Goal: Task Accomplishment & Management: Manage account settings

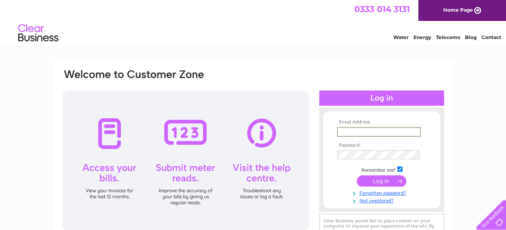
click at [380, 132] on input "text" at bounding box center [379, 132] width 84 height 10
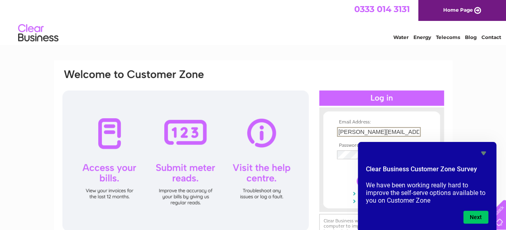
scroll to position [0, 4]
type input "[PERSON_NAME][EMAIL_ADDRESS][DOMAIN_NAME]"
click at [483, 153] on icon "Hide survey" at bounding box center [483, 154] width 5 height 4
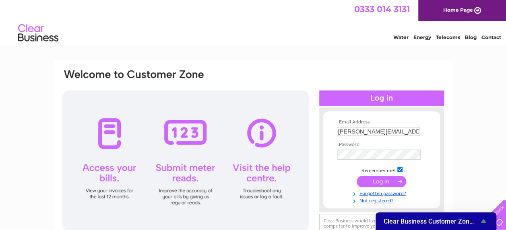
click at [392, 180] on input "submit" at bounding box center [382, 181] width 50 height 11
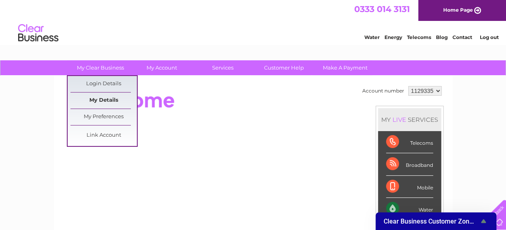
click at [99, 100] on link "My Details" at bounding box center [103, 101] width 66 height 16
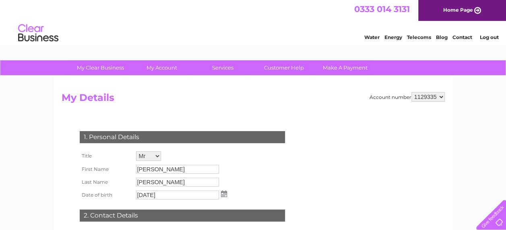
scroll to position [40, 0]
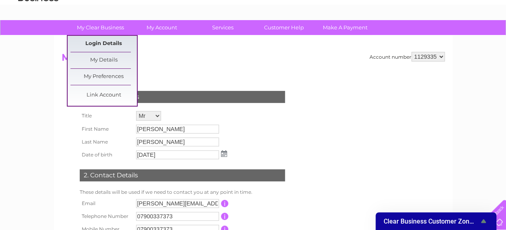
click at [100, 44] on link "Login Details" at bounding box center [103, 44] width 66 height 16
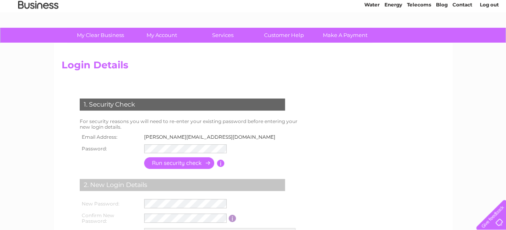
scroll to position [40, 0]
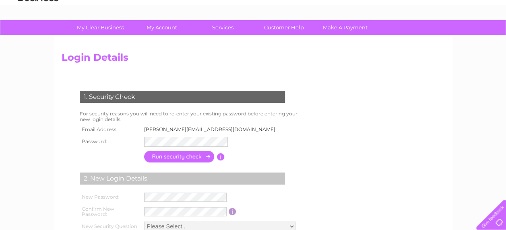
click at [155, 158] on input "button" at bounding box center [179, 157] width 71 height 12
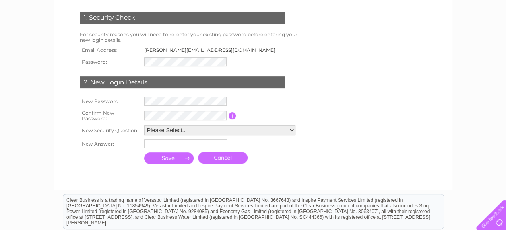
scroll to position [121, 0]
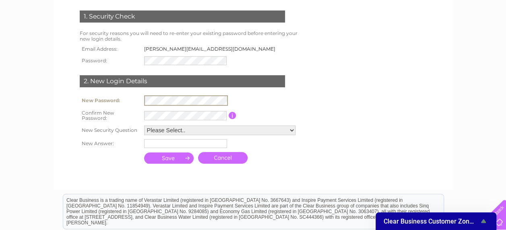
click at [129, 104] on tr "New Password:" at bounding box center [189, 100] width 223 height 14
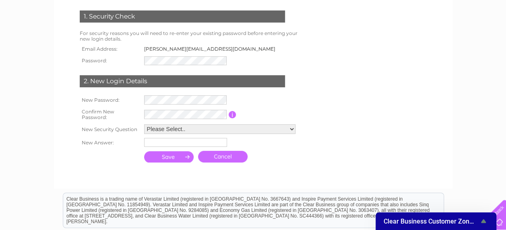
click at [178, 178] on div at bounding box center [184, 173] width 245 height 16
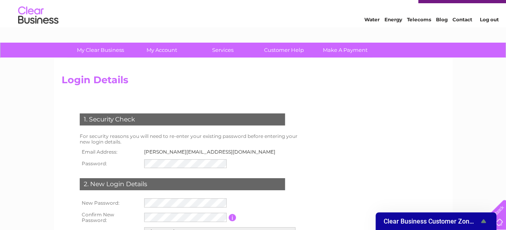
scroll to position [0, 0]
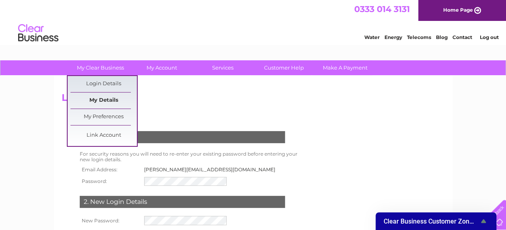
click at [105, 97] on link "My Details" at bounding box center [103, 101] width 66 height 16
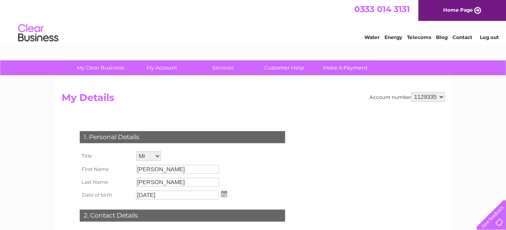
scroll to position [40, 0]
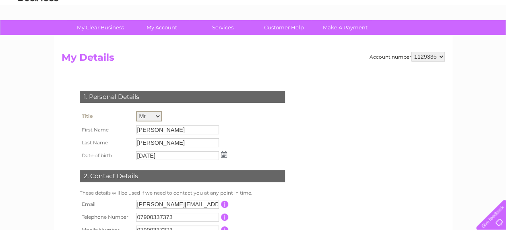
click at [155, 118] on select "Mr Mrs Ms Miss Dr Rev Prof Other" at bounding box center [149, 116] width 26 height 10
select select "Mrs"
click at [136, 111] on select "Mr Mrs Ms Miss Dr Rev Prof Other" at bounding box center [149, 116] width 26 height 10
drag, startPoint x: 159, startPoint y: 128, endPoint x: 137, endPoint y: 129, distance: 22.6
click at [137, 129] on input "Gordon" at bounding box center [178, 130] width 84 height 10
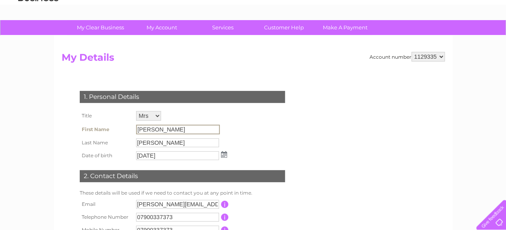
drag, startPoint x: 137, startPoint y: 129, endPoint x: 179, endPoint y: 131, distance: 41.9
click at [180, 131] on input "Gordon" at bounding box center [178, 130] width 84 height 10
click at [158, 129] on input "Gordon" at bounding box center [178, 130] width 84 height 10
click at [163, 130] on input "Gordon" at bounding box center [178, 130] width 84 height 10
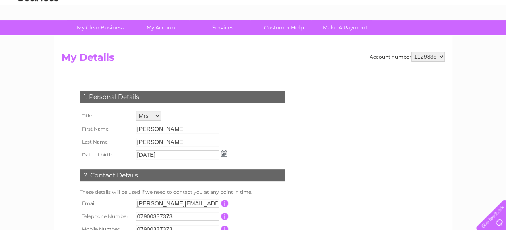
click at [163, 139] on td "Scott" at bounding box center [181, 142] width 95 height 13
click at [159, 129] on input "Gordon" at bounding box center [177, 129] width 83 height 9
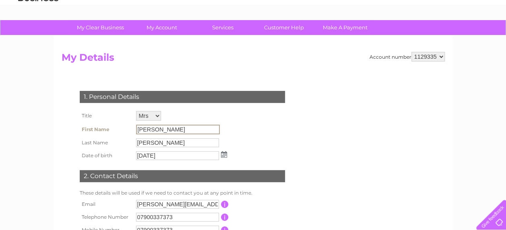
click at [154, 133] on input "Gordon" at bounding box center [178, 130] width 84 height 10
click at [156, 118] on select "Mr Mrs Ms Miss Dr Rev Prof Other" at bounding box center [148, 116] width 25 height 10
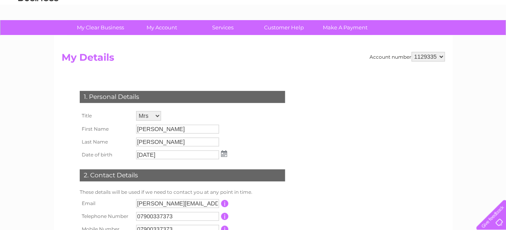
click at [175, 115] on td "Mr Mrs Ms Miss Dr Rev Prof Other" at bounding box center [181, 116] width 95 height 14
click at [172, 127] on input "[PERSON_NAME]" at bounding box center [177, 129] width 83 height 9
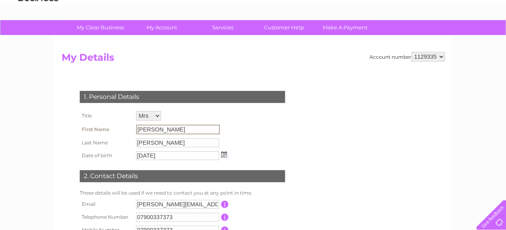
click at [172, 145] on input "[PERSON_NAME]" at bounding box center [177, 142] width 83 height 9
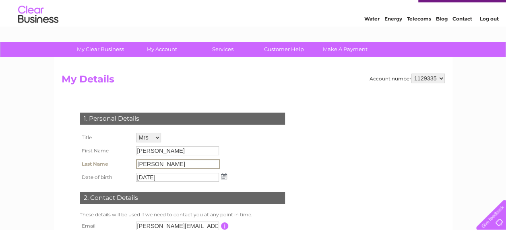
scroll to position [0, 0]
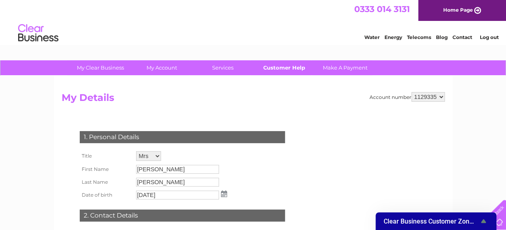
click at [284, 66] on link "Customer Help" at bounding box center [284, 67] width 66 height 15
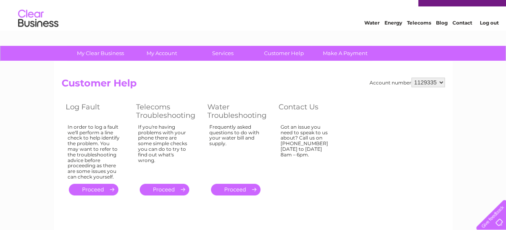
scroll to position [14, 0]
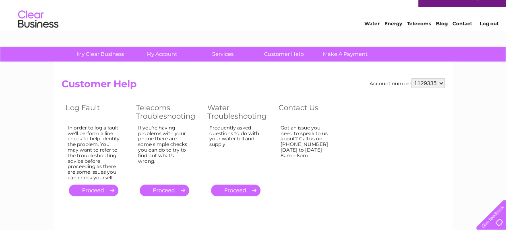
click at [441, 83] on select "1129335" at bounding box center [427, 83] width 33 height 10
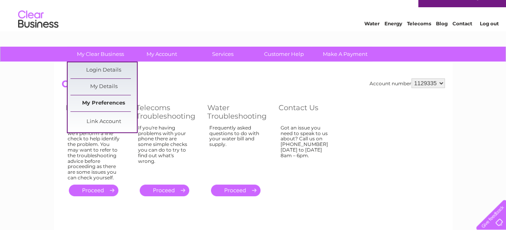
click at [101, 101] on link "My Preferences" at bounding box center [103, 103] width 66 height 16
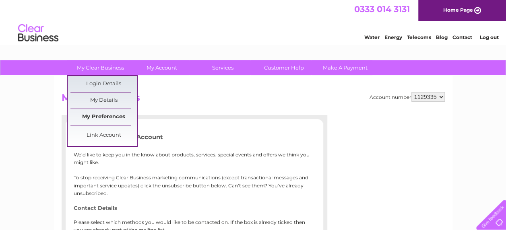
click at [97, 117] on link "My Preferences" at bounding box center [103, 117] width 66 height 16
click at [452, 40] on link "Login Details" at bounding box center [462, 36] width 20 height 8
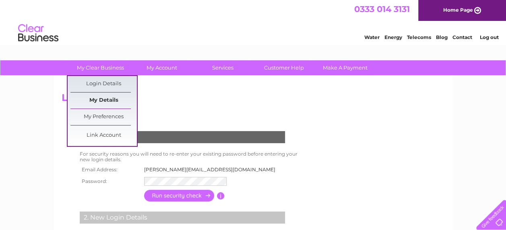
click at [98, 101] on link "My Details" at bounding box center [103, 101] width 66 height 16
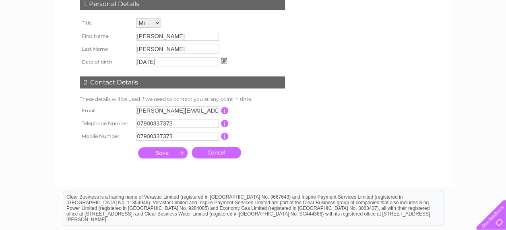
scroll to position [121, 0]
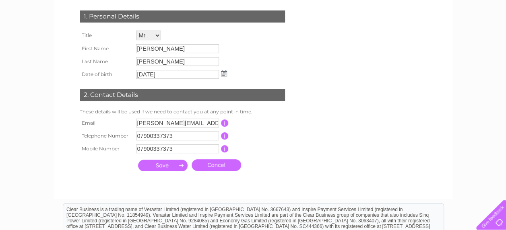
click at [200, 149] on input "07900337373" at bounding box center [177, 148] width 83 height 9
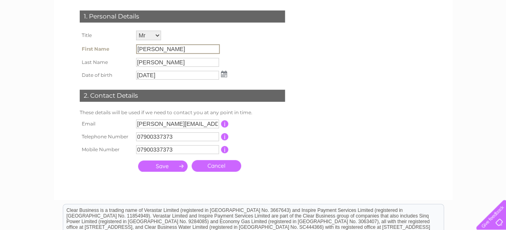
click at [163, 49] on input "[PERSON_NAME]" at bounding box center [178, 49] width 84 height 10
drag, startPoint x: 163, startPoint y: 49, endPoint x: 137, endPoint y: 49, distance: 25.4
click at [137, 49] on input "[PERSON_NAME]" at bounding box center [178, 49] width 84 height 10
drag, startPoint x: 137, startPoint y: 49, endPoint x: 169, endPoint y: 62, distance: 33.9
click at [169, 62] on input "[PERSON_NAME]" at bounding box center [178, 62] width 84 height 10
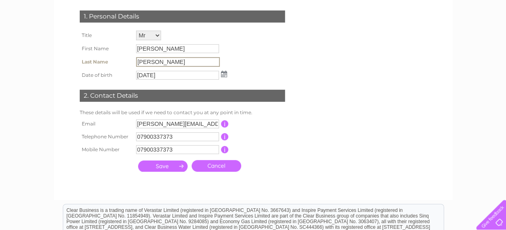
click at [151, 50] on input "[PERSON_NAME]" at bounding box center [177, 48] width 83 height 9
click at [140, 48] on input "[PERSON_NAME]" at bounding box center [178, 49] width 84 height 10
click at [149, 35] on select "Mr Mrs Ms Miss Dr Rev Prof Other" at bounding box center [149, 36] width 26 height 10
select select "Mrs"
click at [136, 31] on select "Mr Mrs Ms Miss Dr Rev Prof Other" at bounding box center [149, 36] width 26 height 10
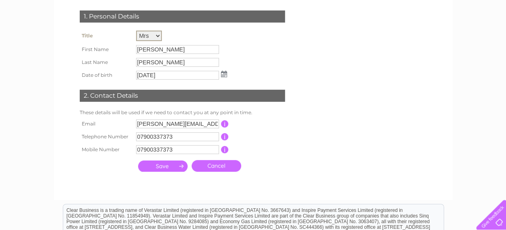
click at [147, 50] on input "[PERSON_NAME]" at bounding box center [177, 49] width 83 height 9
drag, startPoint x: 136, startPoint y: 51, endPoint x: 180, endPoint y: 50, distance: 43.5
click at [180, 50] on input "[PERSON_NAME]" at bounding box center [178, 49] width 84 height 10
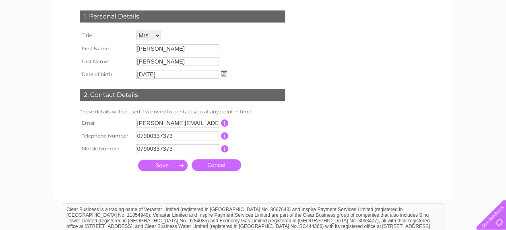
drag, startPoint x: 180, startPoint y: 50, endPoint x: 289, endPoint y: 160, distance: 155.7
click at [289, 160] on div "1. Personal Details Title Mr Mrs Ms Miss Dr Rev Prof Other First Name [PERSON_N…" at bounding box center [184, 88] width 245 height 173
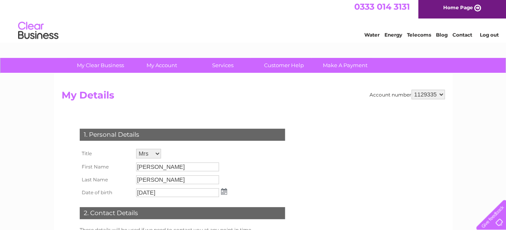
scroll to position [0, 0]
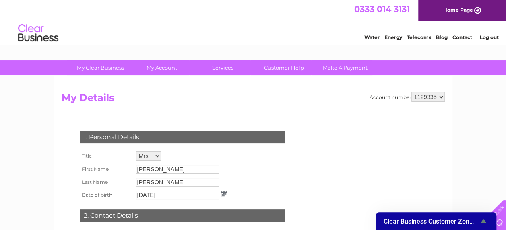
click at [219, 159] on td "Mr Mrs Ms Miss Dr Rev Prof Other" at bounding box center [181, 156] width 95 height 14
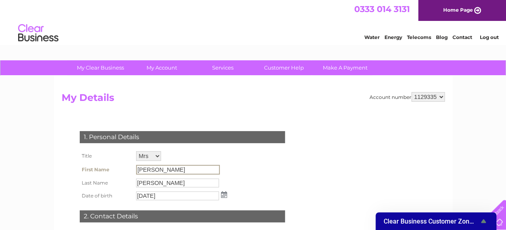
click at [184, 171] on input "[PERSON_NAME]" at bounding box center [178, 170] width 84 height 10
drag, startPoint x: 171, startPoint y: 170, endPoint x: 130, endPoint y: 169, distance: 41.1
click at [130, 169] on tr "First Name [PERSON_NAME]" at bounding box center [153, 170] width 151 height 14
click at [176, 171] on input "[PERSON_NAME]" at bounding box center [178, 170] width 84 height 10
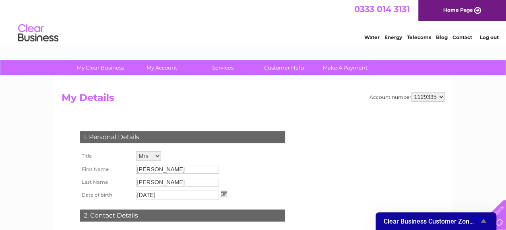
click at [316, 115] on form "Account number 1129335 My Details 1. Personal Details Title Mr Mrs Ms Miss Dr R…" at bounding box center [253, 202] width 383 height 220
